Goal: Task Accomplishment & Management: Manage account settings

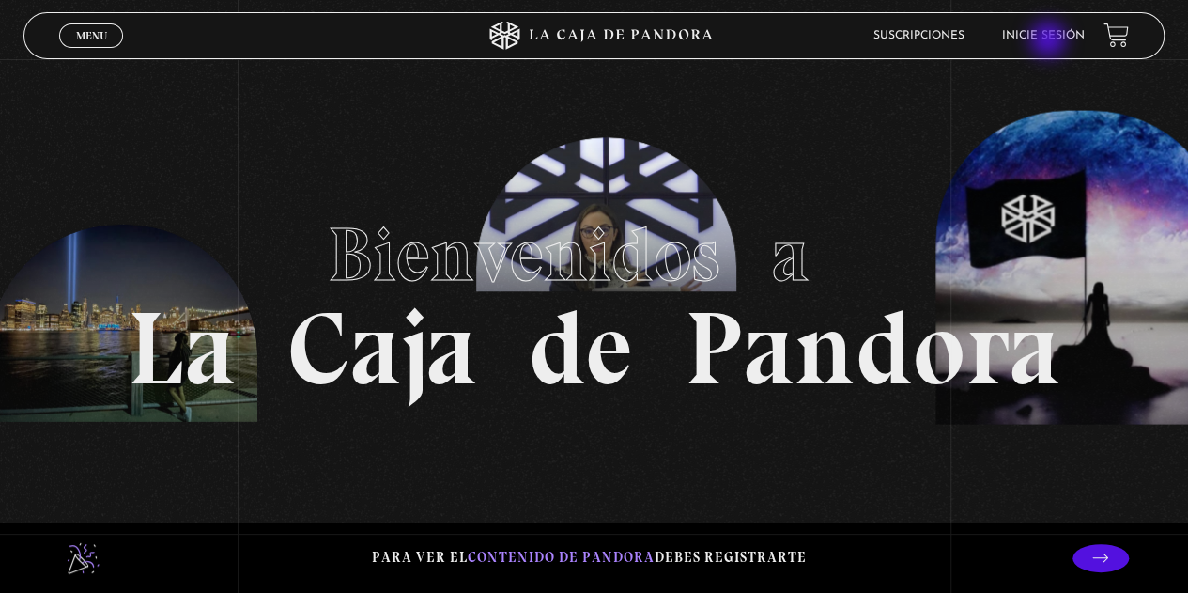
drag, startPoint x: 0, startPoint y: 0, endPoint x: 1050, endPoint y: 41, distance: 1051.1
click at [1050, 41] on link "Inicie sesión" at bounding box center [1043, 35] width 83 height 11
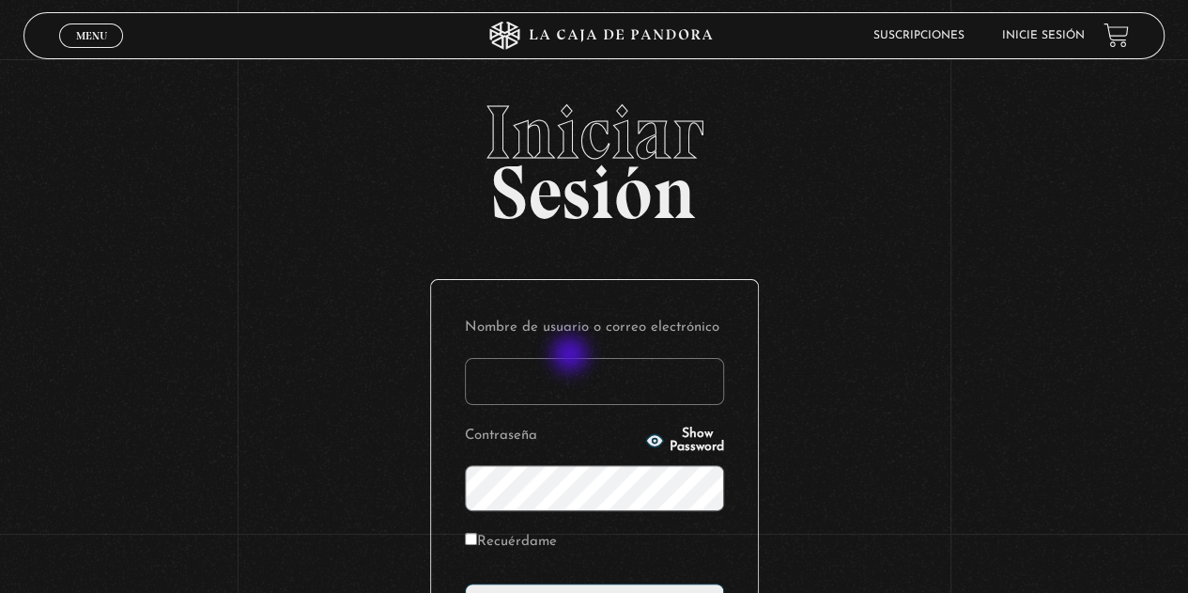
click at [572, 358] on input "Nombre de usuario o correo electrónico" at bounding box center [594, 381] width 259 height 47
click at [574, 365] on input "Nombre de usuario o correo electrónico" at bounding box center [594, 381] width 259 height 47
click at [557, 382] on input "paul" at bounding box center [594, 381] width 259 height 47
drag, startPoint x: 522, startPoint y: 382, endPoint x: 537, endPoint y: 384, distance: 15.1
click at [522, 382] on input "paula206@" at bounding box center [594, 381] width 259 height 47
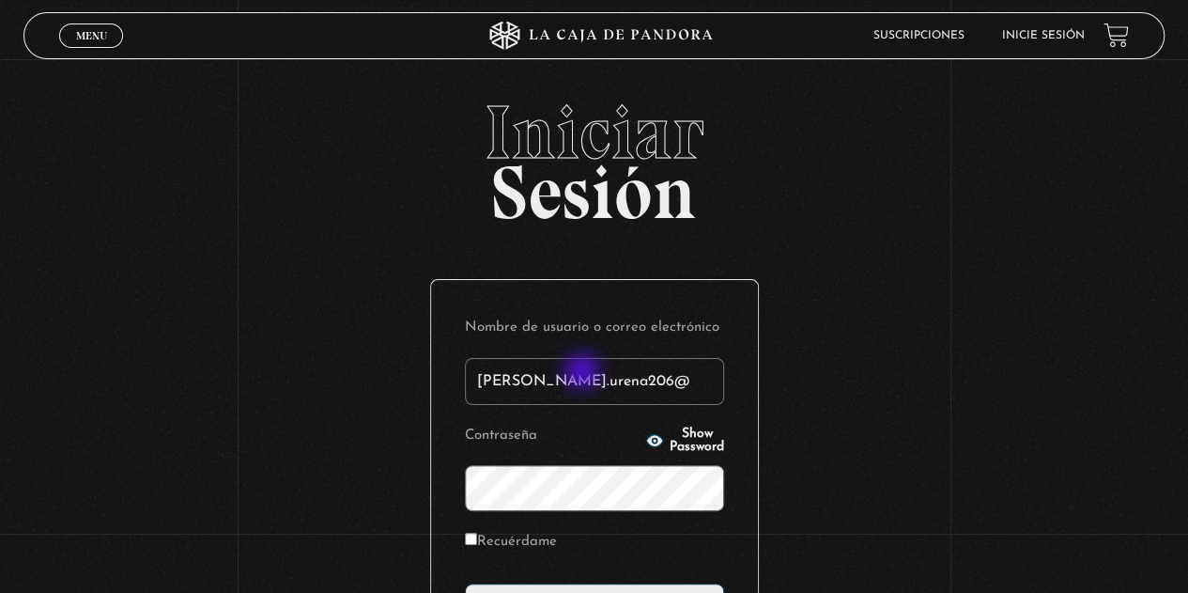
click at [584, 373] on input "paula.urena206@" at bounding box center [594, 381] width 259 height 47
click at [614, 365] on input "paula.urena20@" at bounding box center [594, 381] width 259 height 47
type input "paula.urena20@gmail.com"
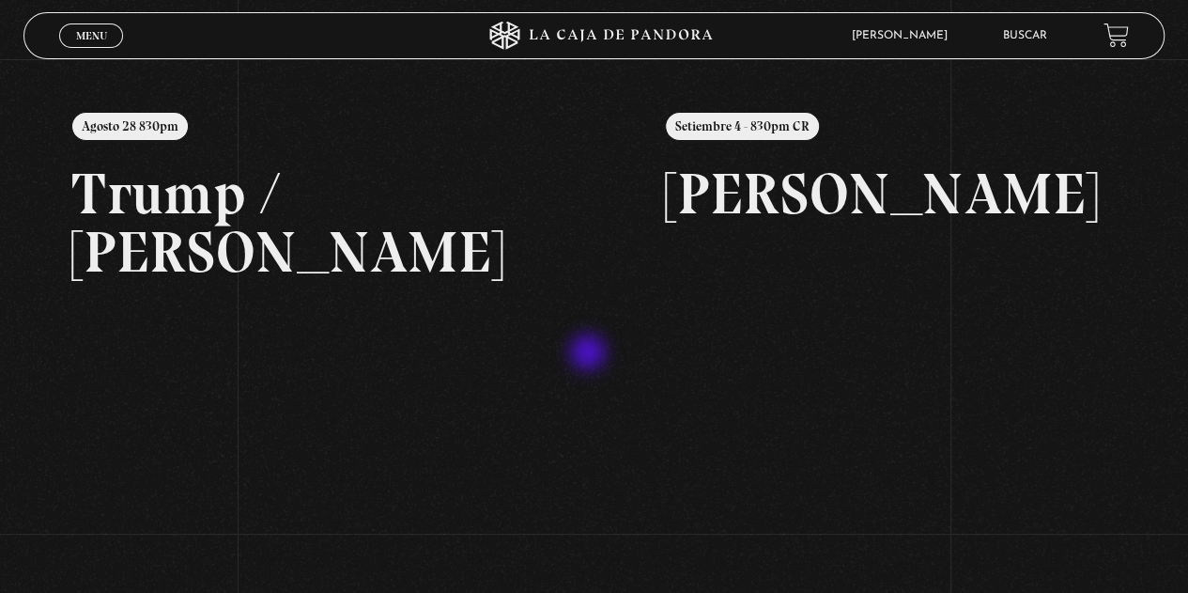
scroll to position [58, 0]
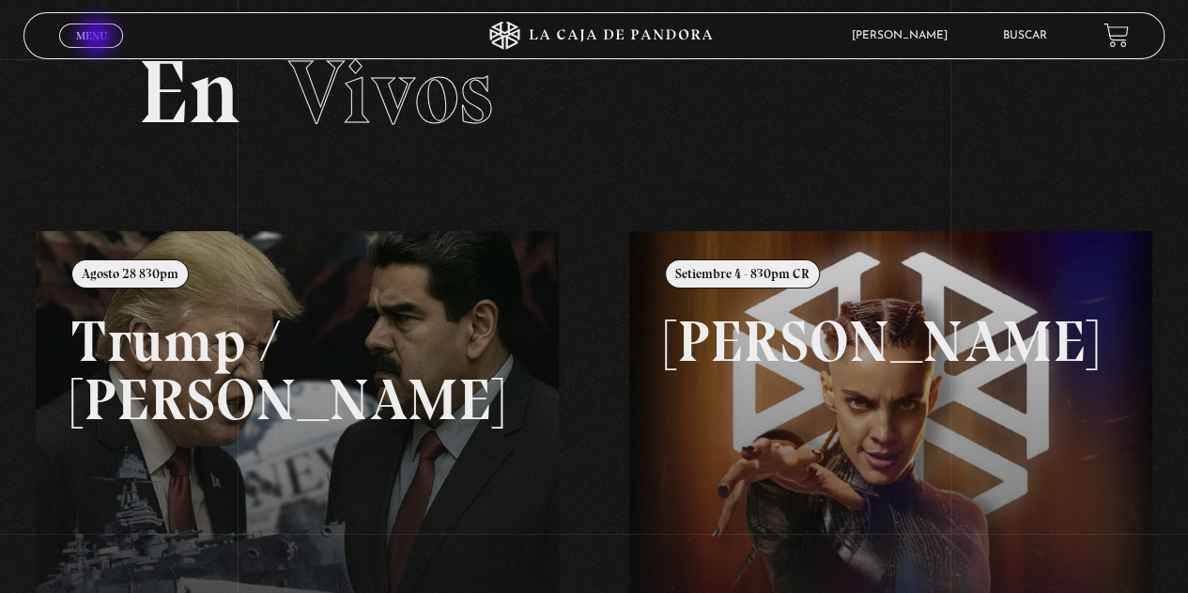
click at [99, 39] on span "Menu" at bounding box center [91, 35] width 31 height 11
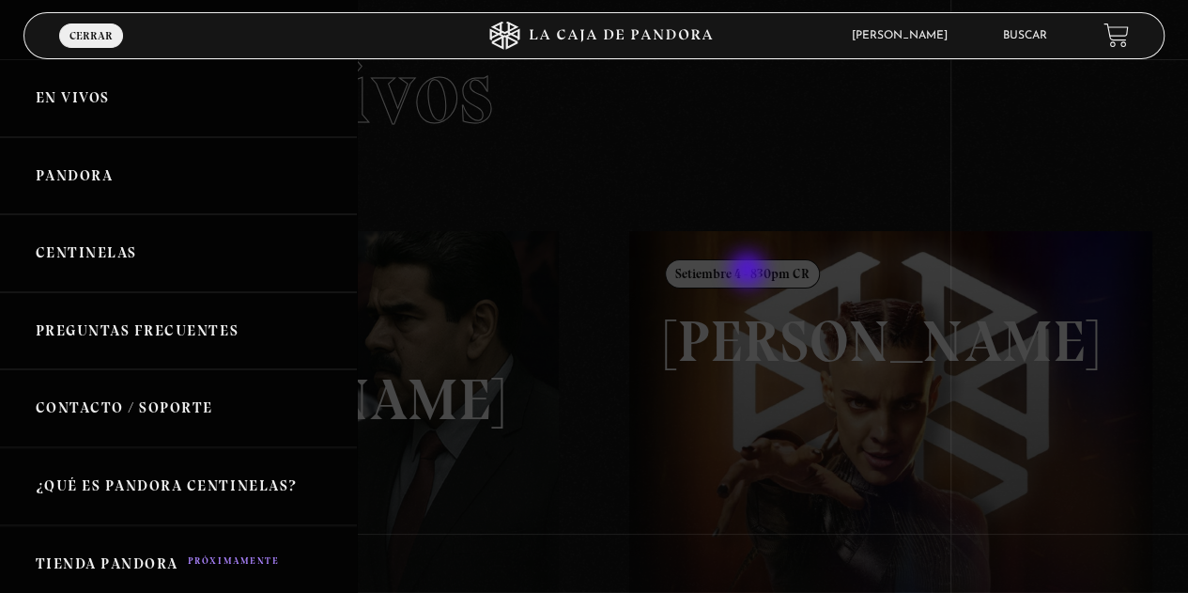
click at [764, 316] on div at bounding box center [594, 296] width 1188 height 593
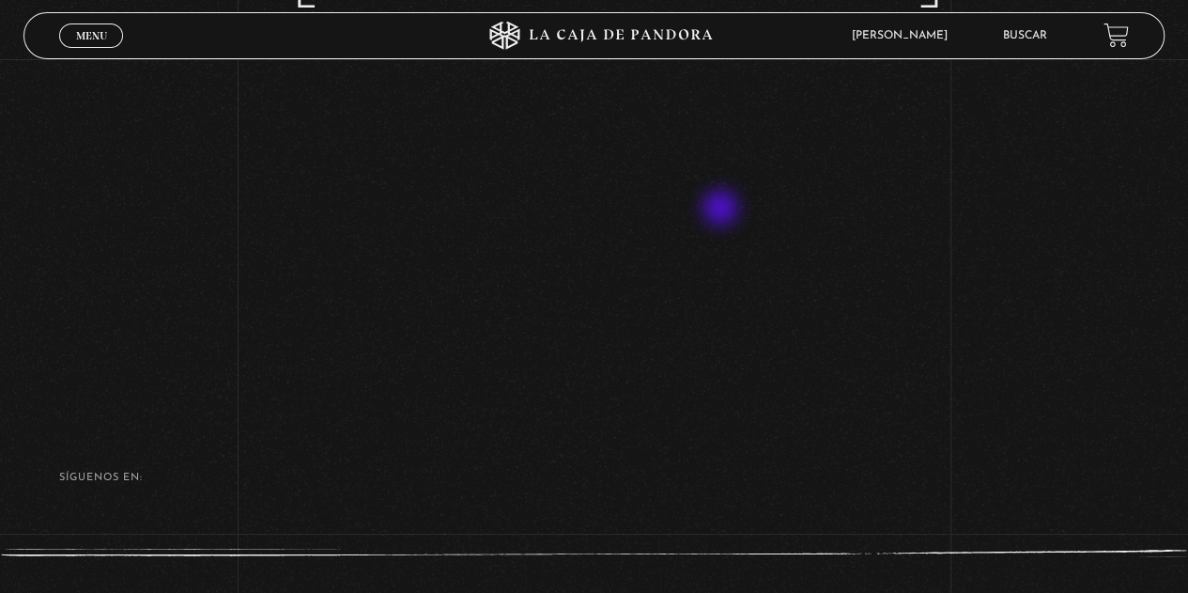
scroll to position [201, 0]
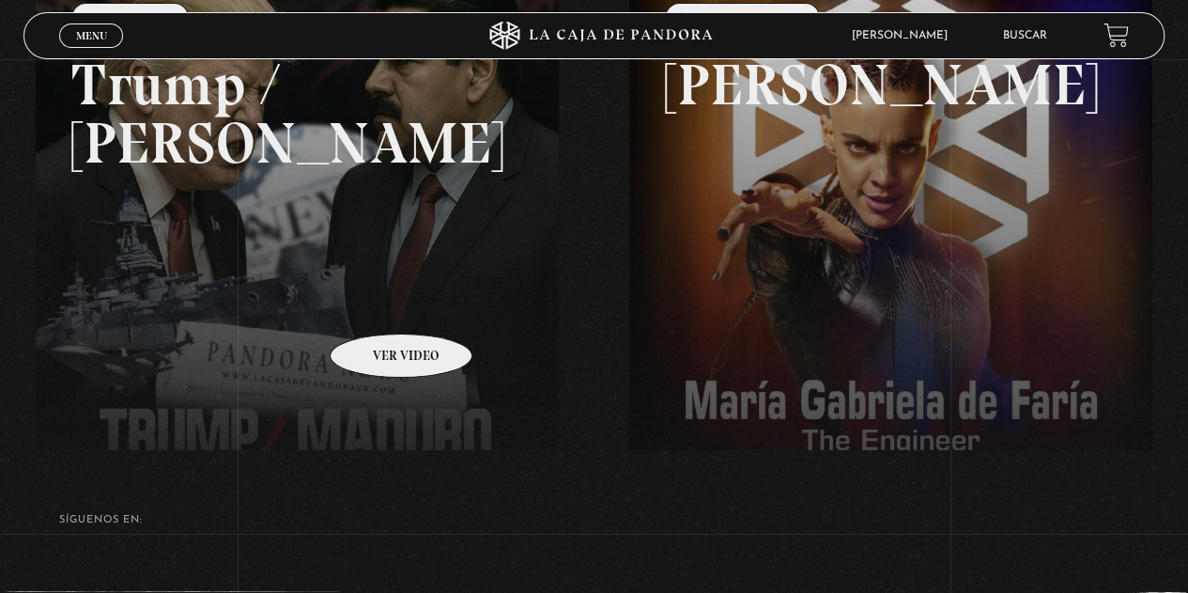
scroll to position [246, 0]
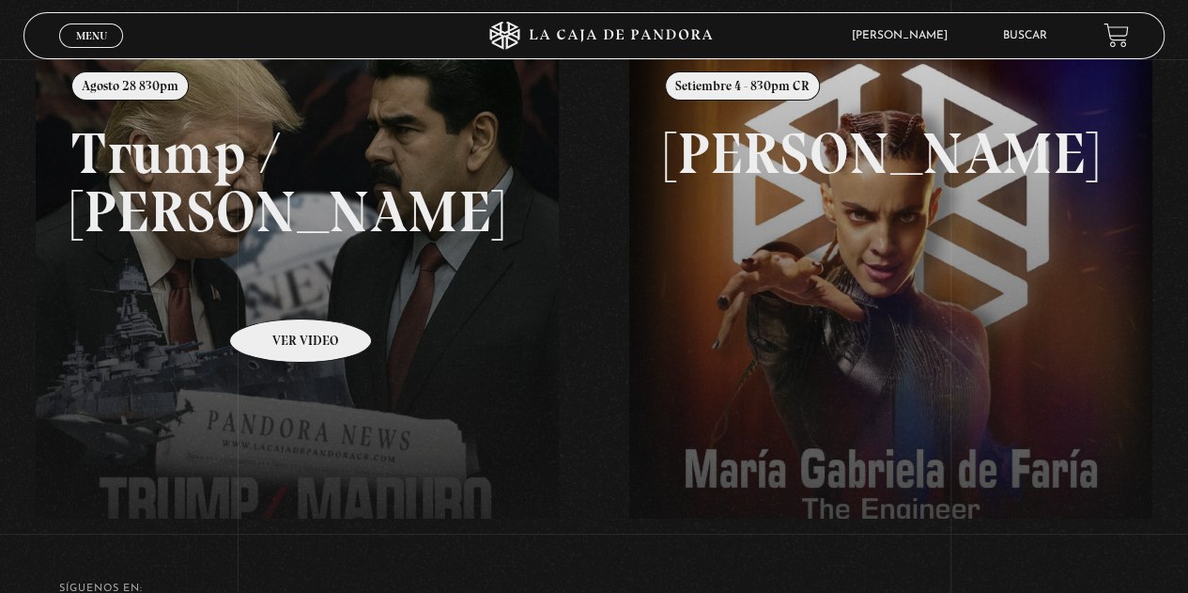
click at [276, 290] on link at bounding box center [630, 339] width 1188 height 593
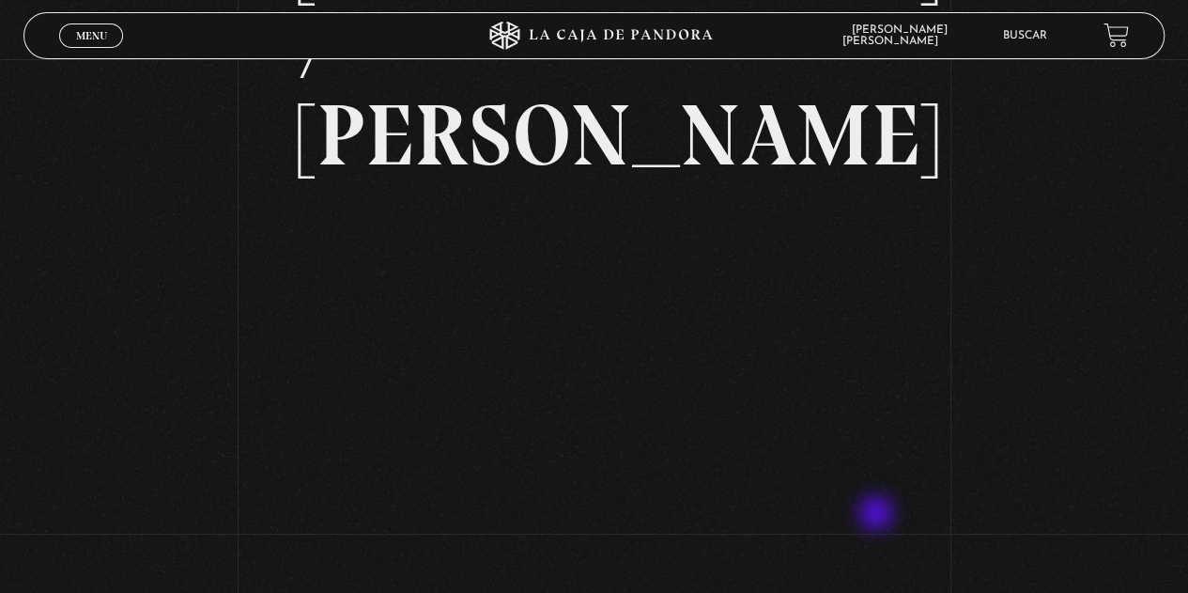
scroll to position [232, 0]
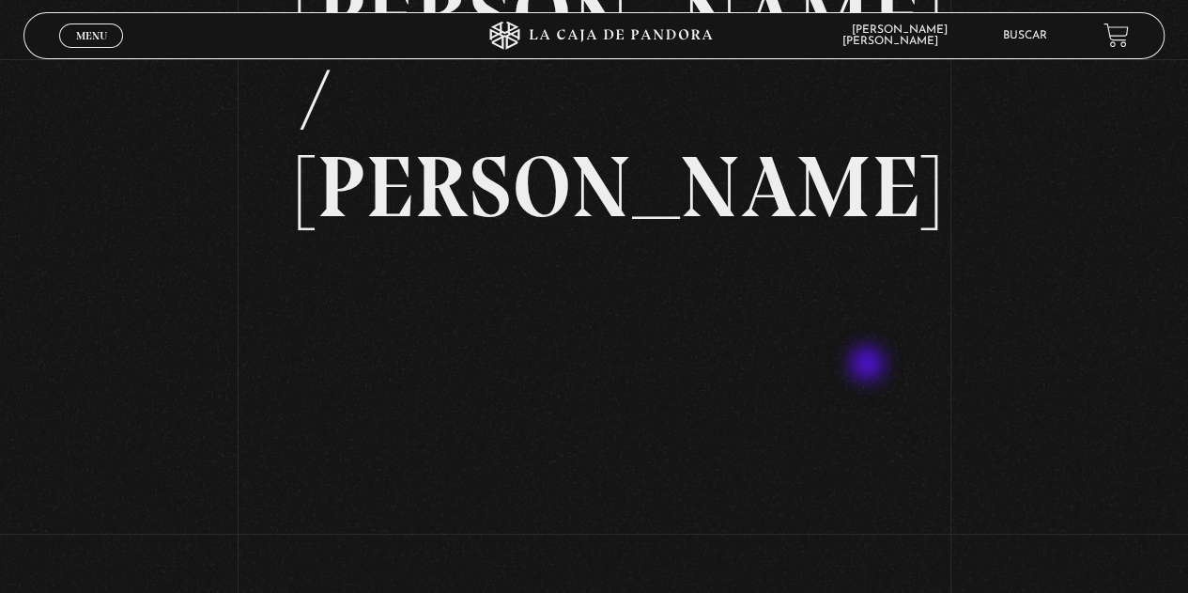
scroll to position [214, 0]
